Goal: Transaction & Acquisition: Purchase product/service

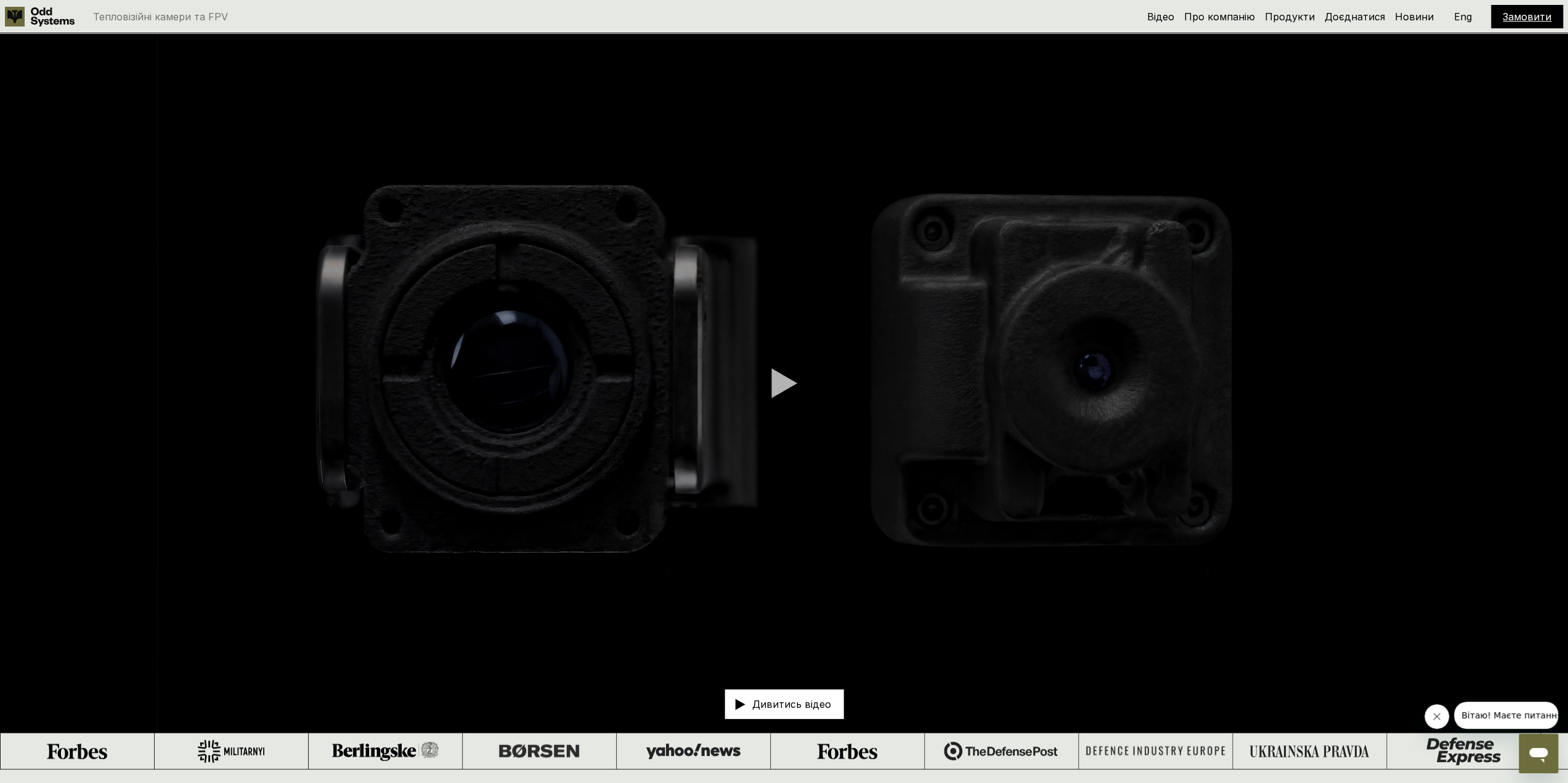
click at [766, 384] on video at bounding box center [784, 383] width 1568 height 700
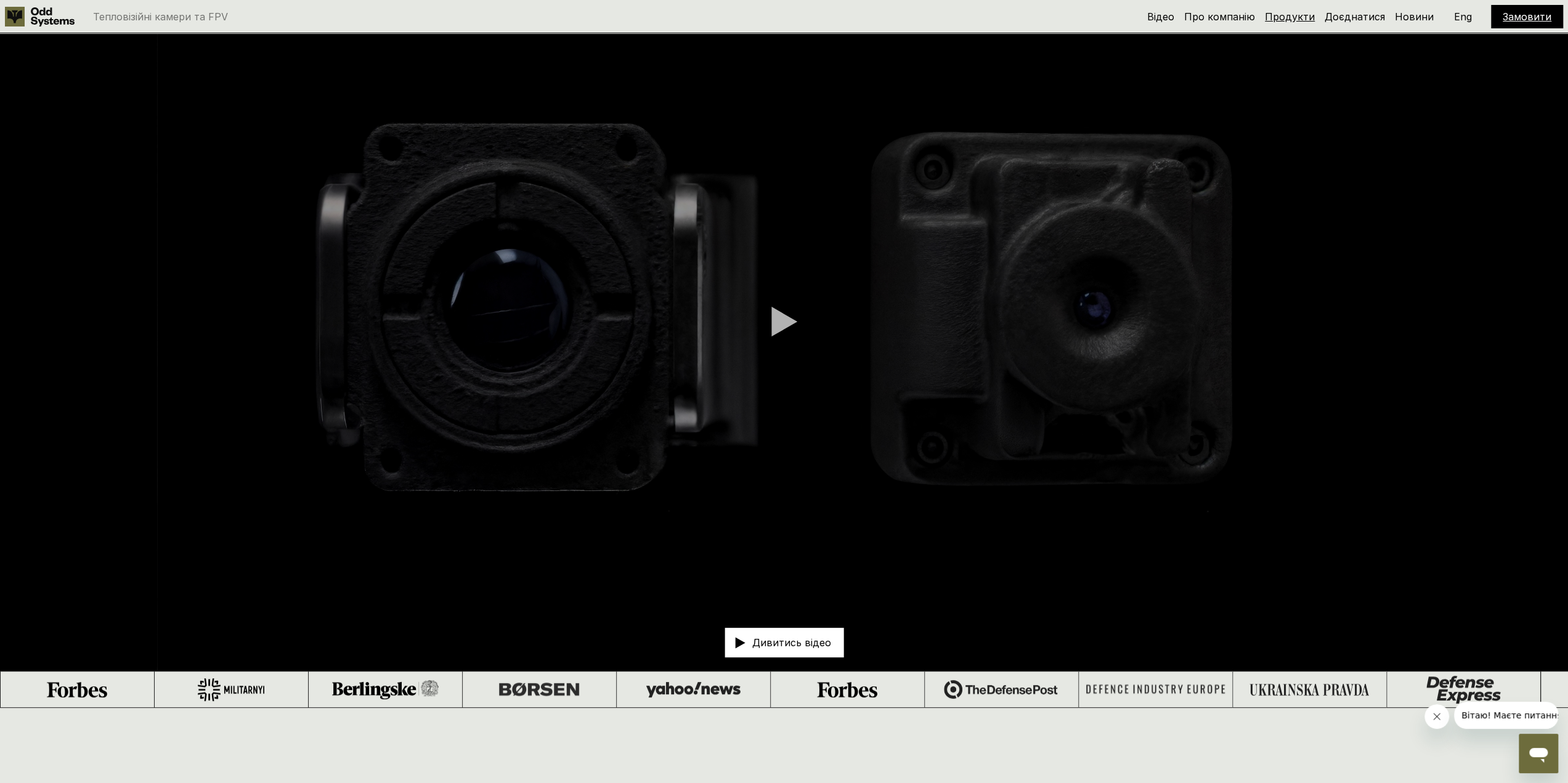
click at [1296, 19] on link "Продукти" at bounding box center [1290, 16] width 50 height 12
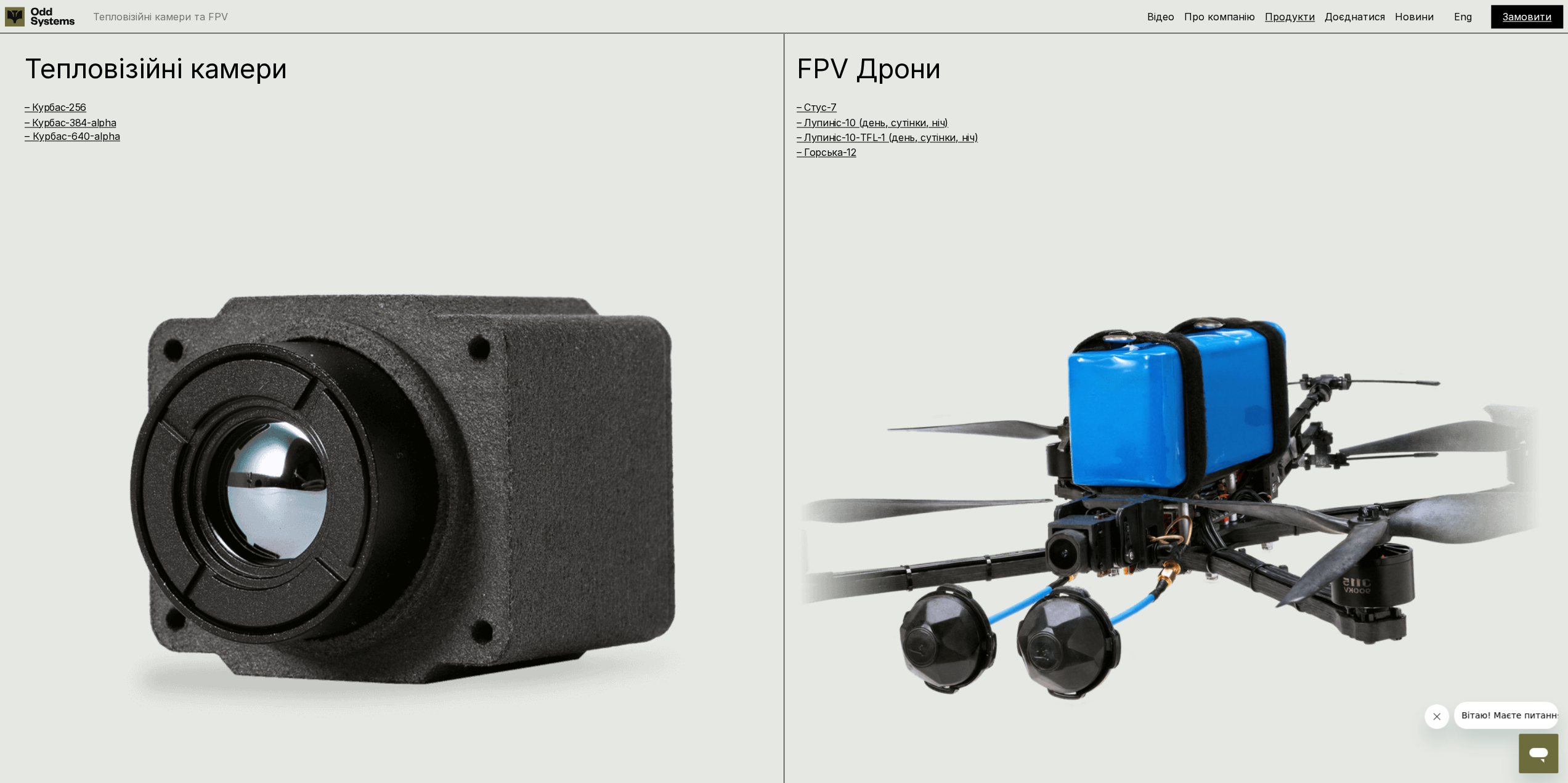
scroll to position [1553, 0]
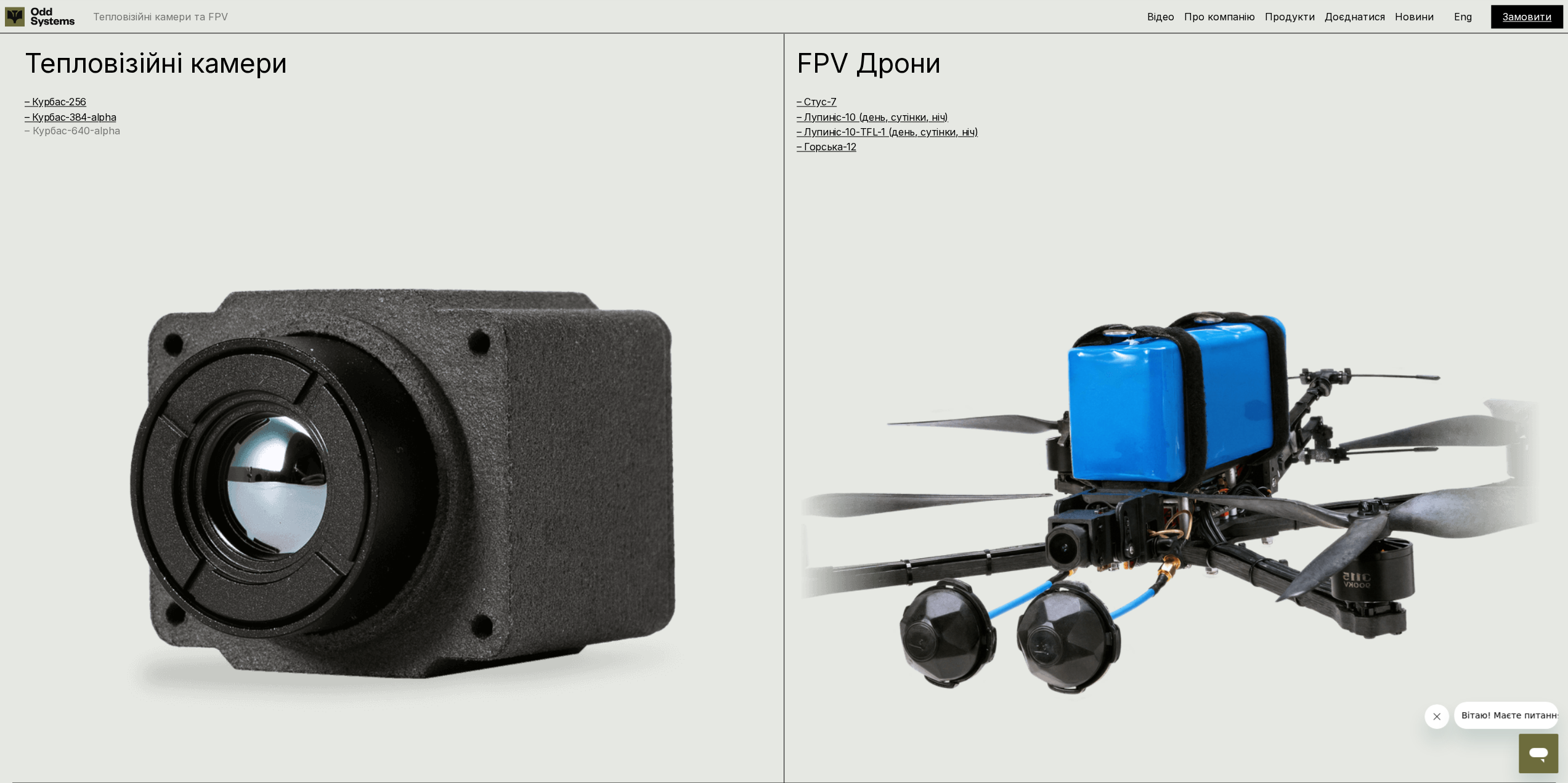
click at [68, 132] on link "– Курбас-640-alpha" at bounding box center [72, 130] width 96 height 12
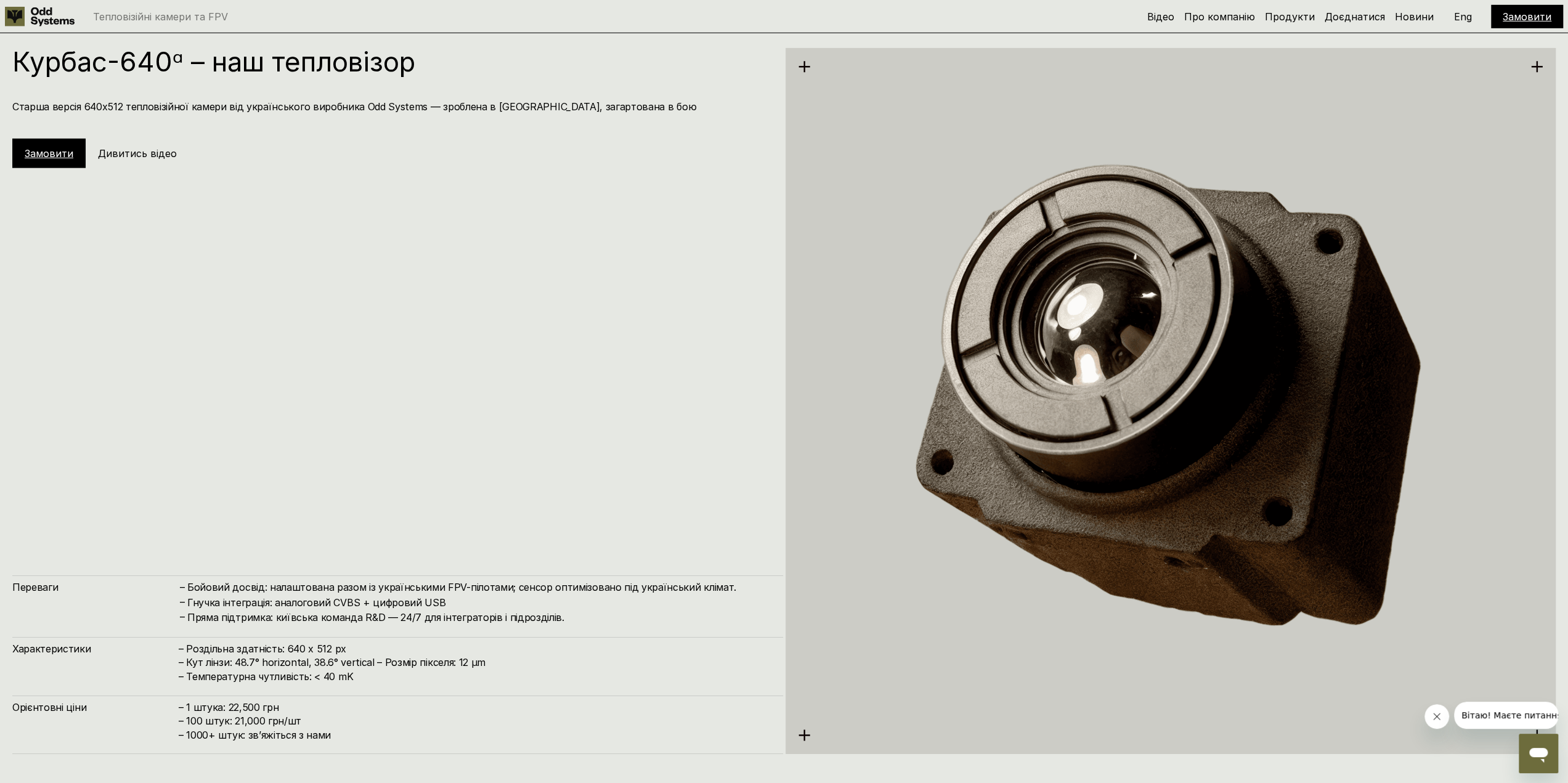
scroll to position [3903, 0]
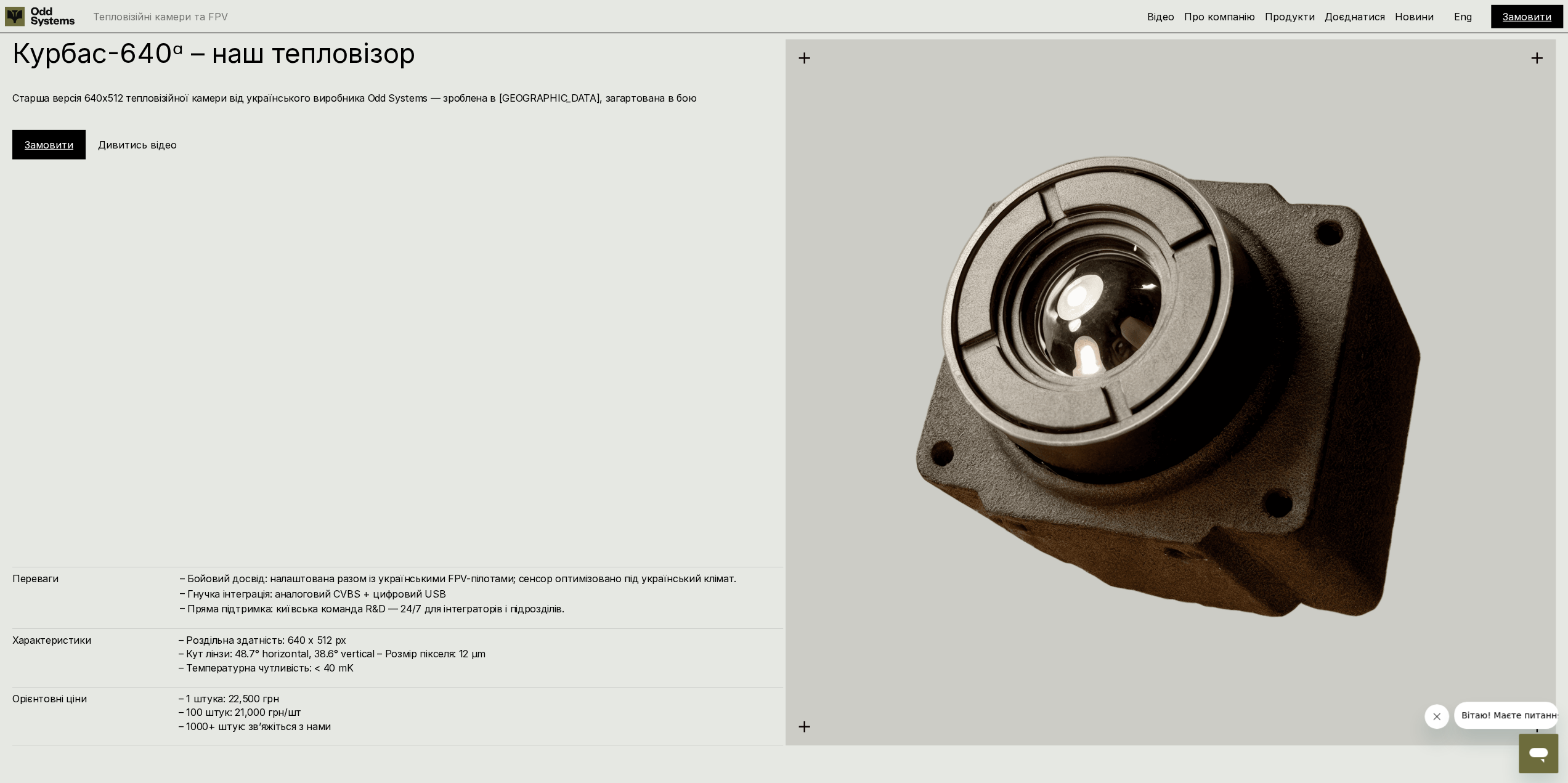
click at [53, 148] on link "Замовити" at bounding box center [49, 144] width 48 height 12
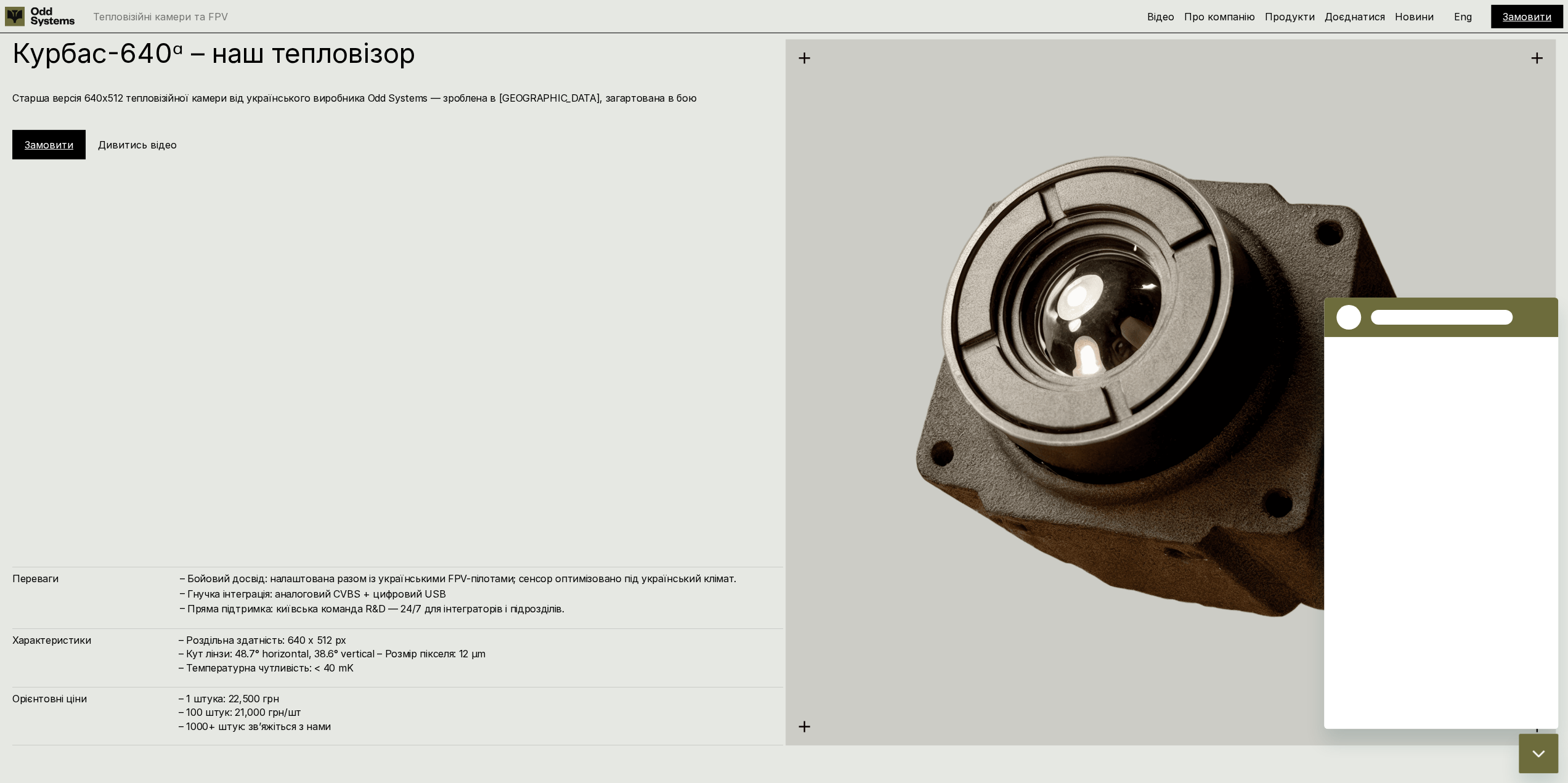
scroll to position [0, 0]
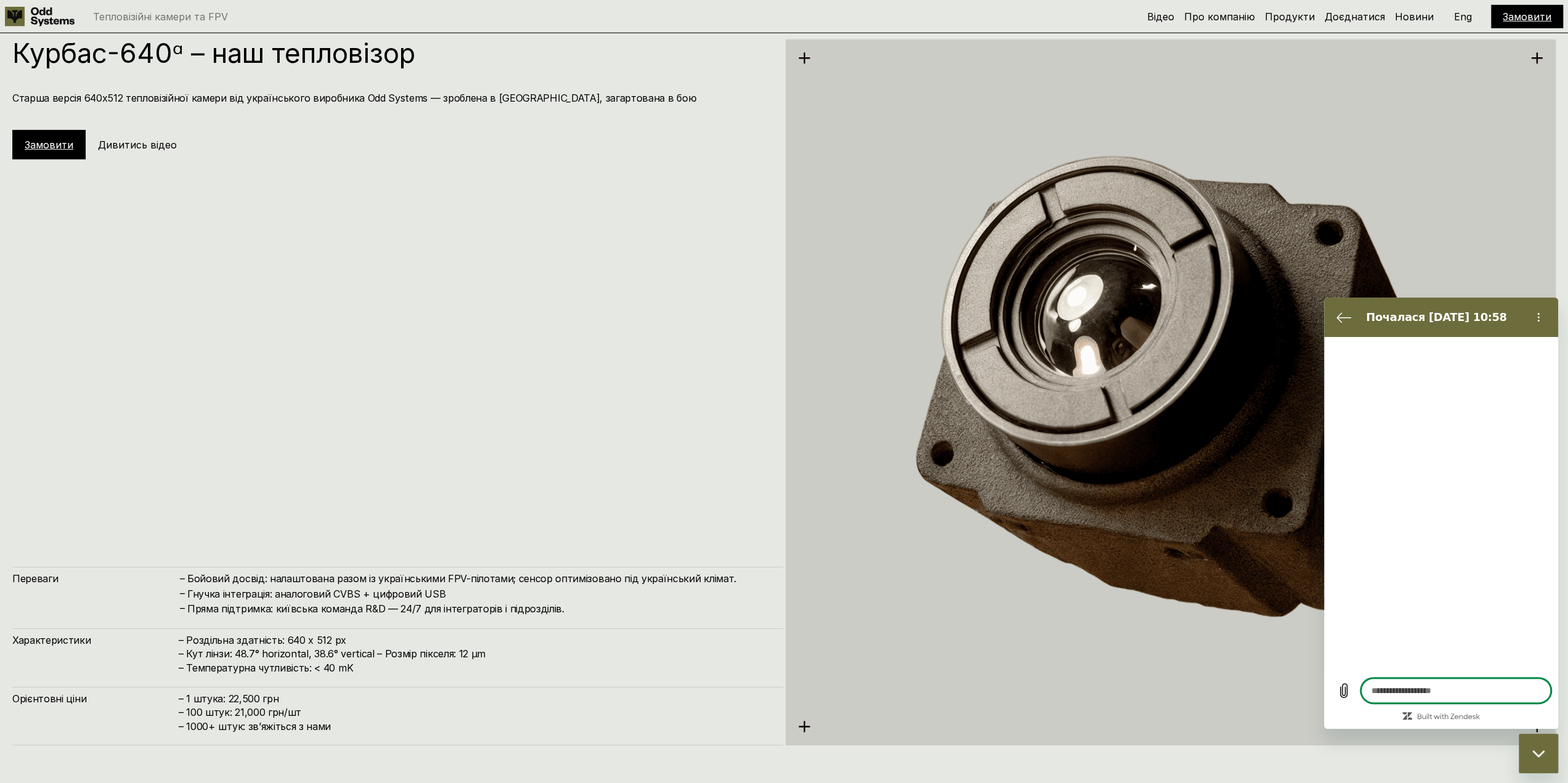
type textarea "*"
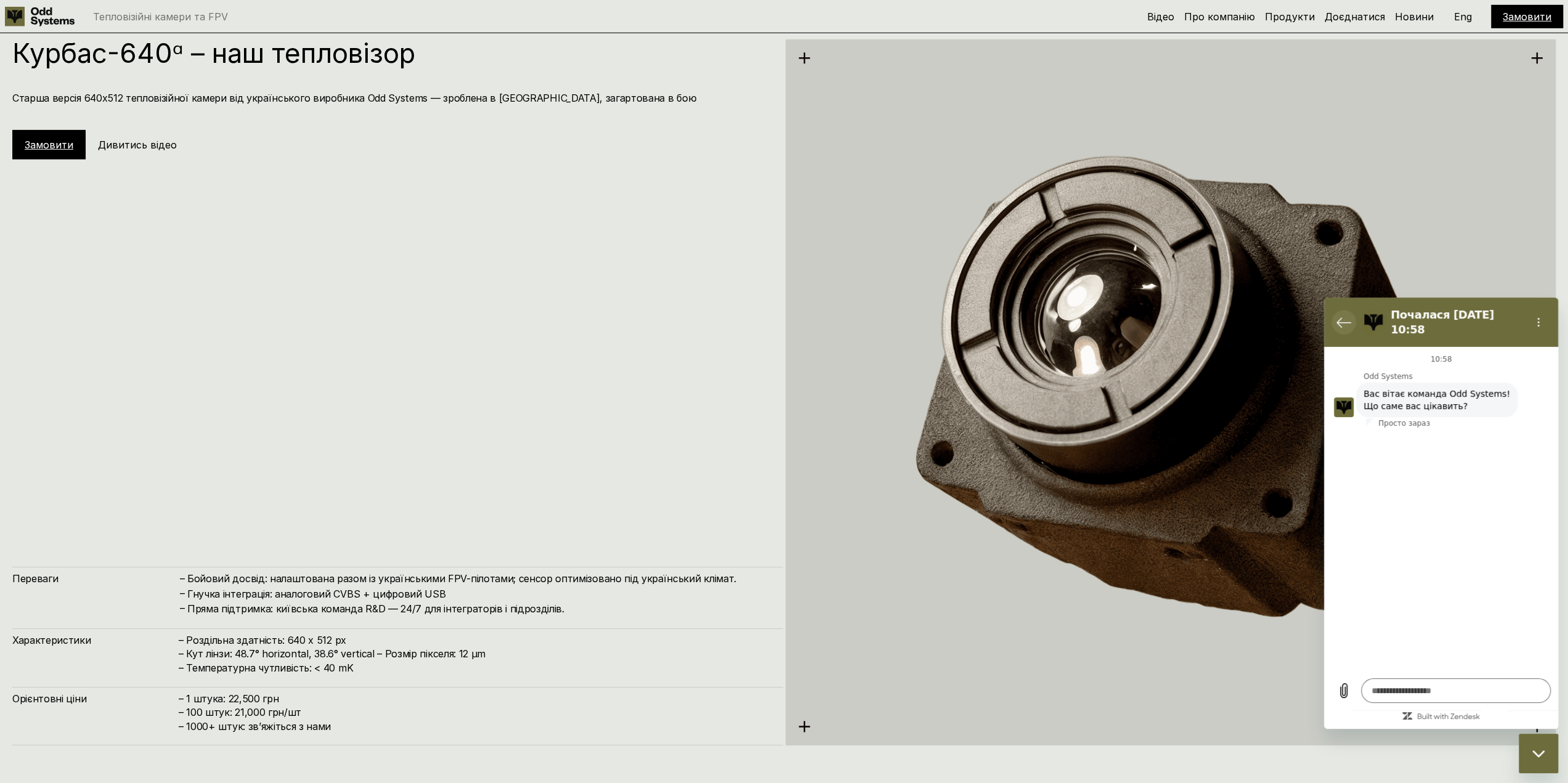
click at [1339, 318] on icon "Повернутися до списку розмов" at bounding box center [1343, 323] width 14 height 9
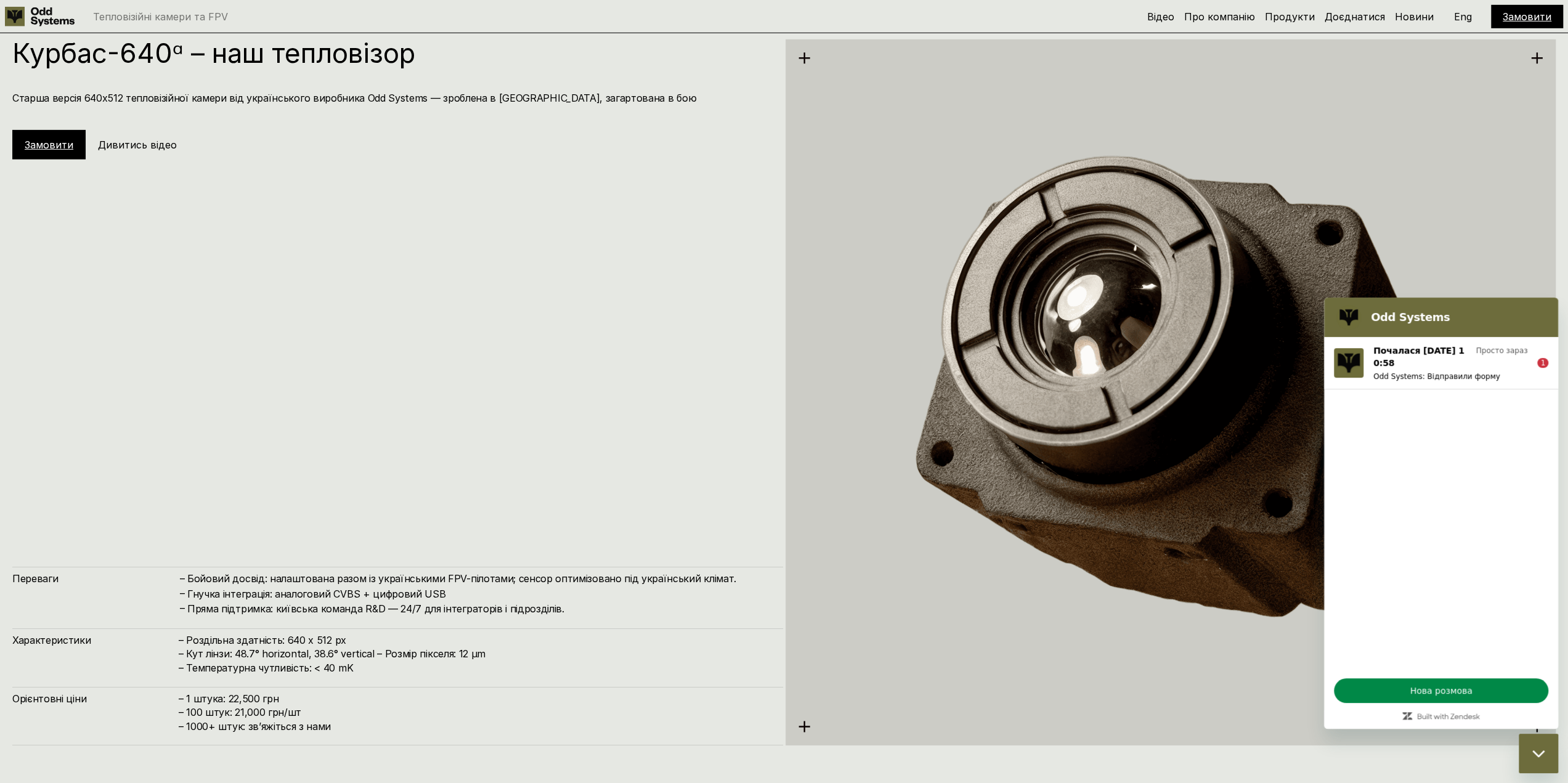
drag, startPoint x: 1642, startPoint y: 746, endPoint x: 1549, endPoint y: 770, distance: 96.0
click at [1549, 770] on div "Закрити вікно обміну повідомленнями" at bounding box center [1538, 753] width 37 height 37
